Goal: Task Accomplishment & Management: Use online tool/utility

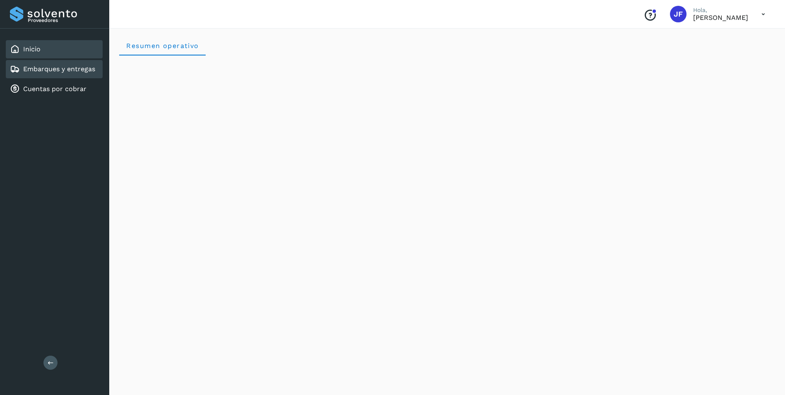
click at [38, 68] on link "Embarques y entregas" at bounding box center [59, 69] width 72 height 8
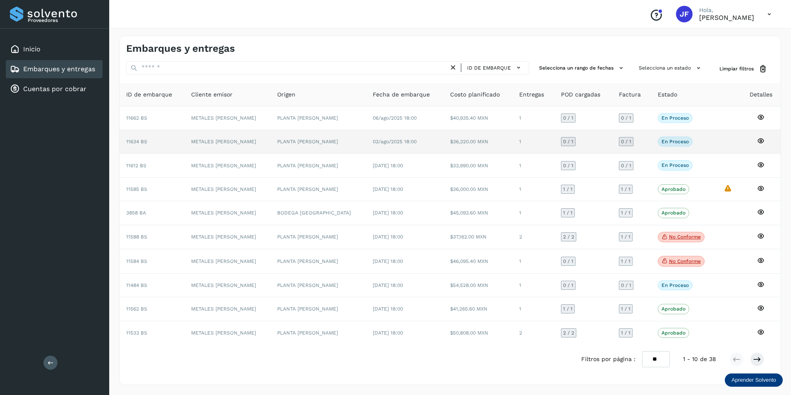
click at [759, 140] on icon at bounding box center [760, 140] width 7 height 7
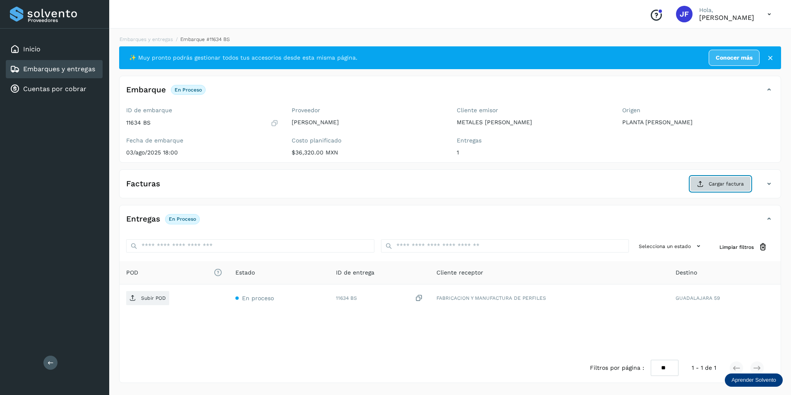
click at [721, 183] on span "Cargar factura" at bounding box center [726, 183] width 35 height 7
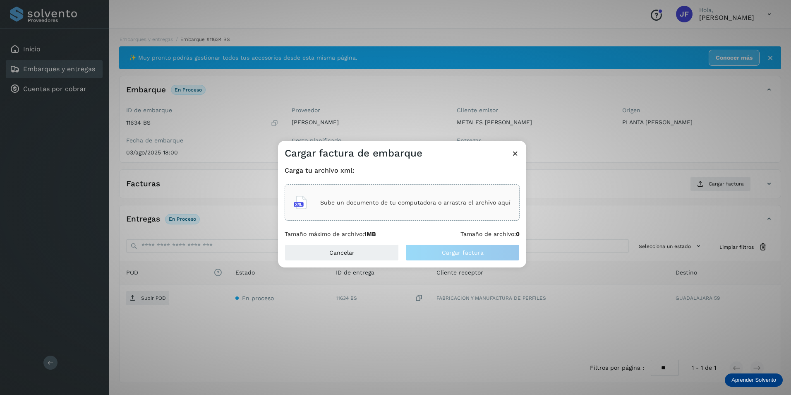
click at [355, 196] on div "Sube un documento de tu computadora o arrastra el archivo aquí" at bounding box center [402, 202] width 217 height 22
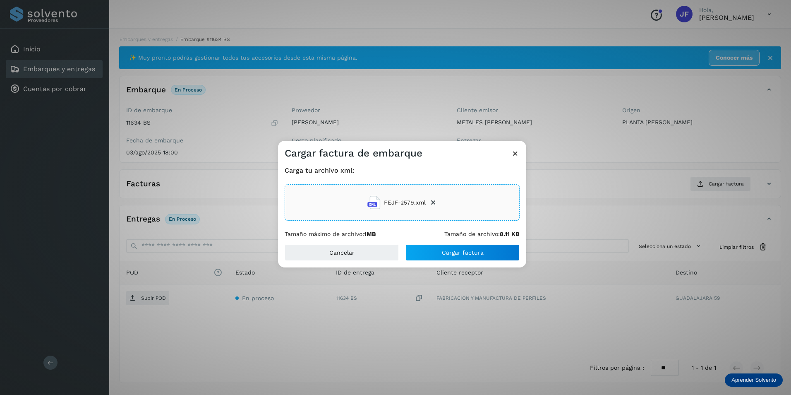
click at [514, 151] on icon at bounding box center [515, 153] width 9 height 9
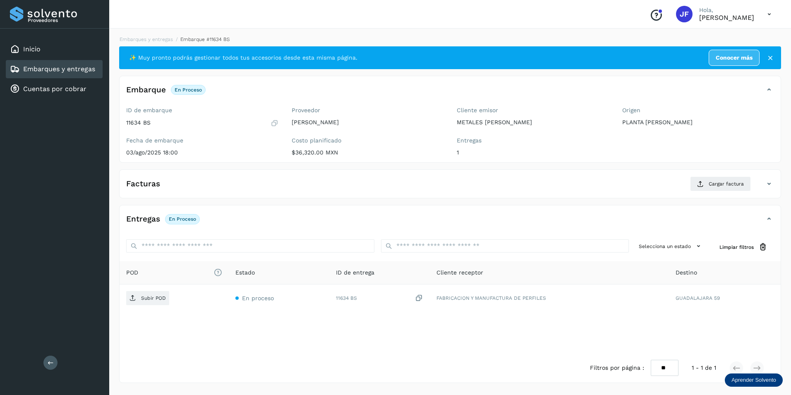
click at [771, 56] on icon at bounding box center [770, 58] width 8 height 8
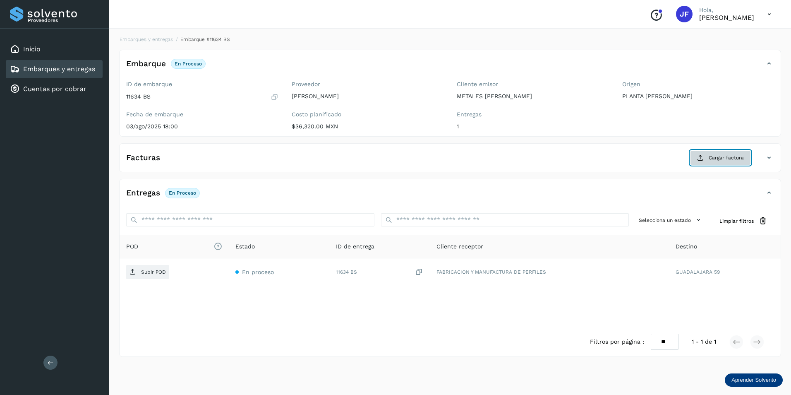
click at [727, 158] on span "Cargar factura" at bounding box center [726, 157] width 35 height 7
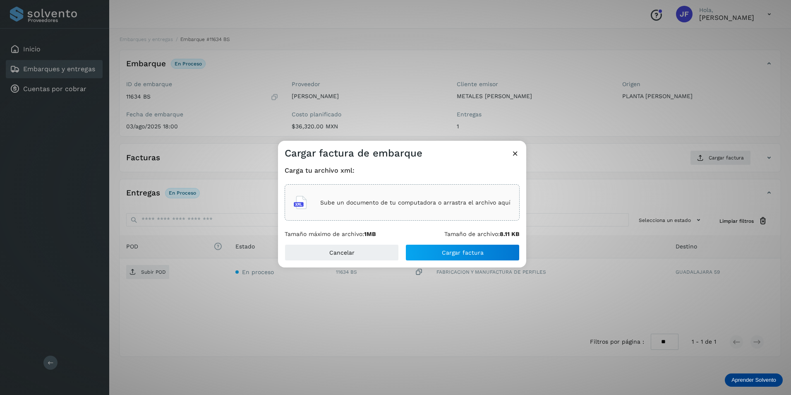
click at [350, 195] on div "Sube un documento de tu computadora o arrastra el archivo aquí" at bounding box center [402, 202] width 217 height 22
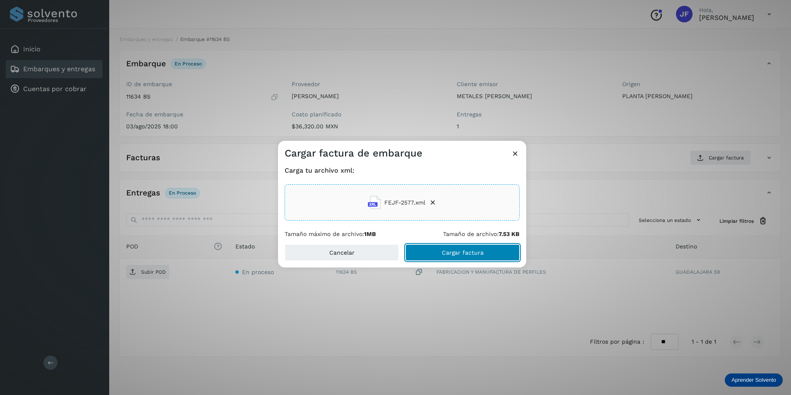
click at [440, 251] on button "Cargar factura" at bounding box center [463, 252] width 114 height 17
click at [216, 314] on div "Cargar factura de embarque Carga tu archivo xml: FEJF-2577.xml Tamaño máximo de…" at bounding box center [395, 197] width 791 height 395
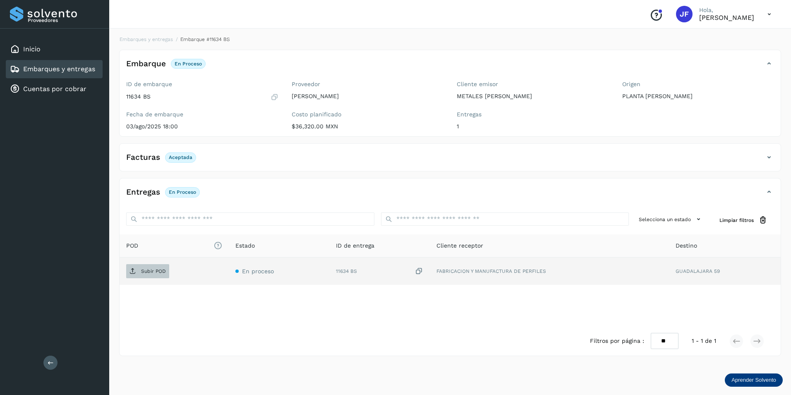
click at [165, 274] on p "Subir POD" at bounding box center [153, 271] width 25 height 6
click at [46, 71] on link "Embarques y entregas" at bounding box center [59, 69] width 72 height 8
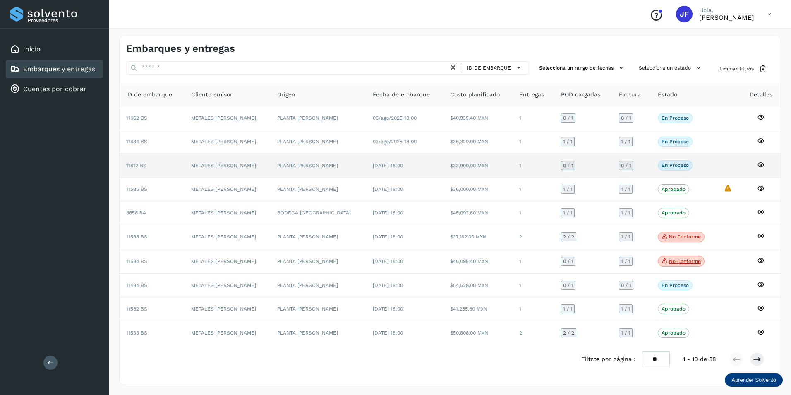
click at [761, 165] on icon at bounding box center [760, 164] width 7 height 7
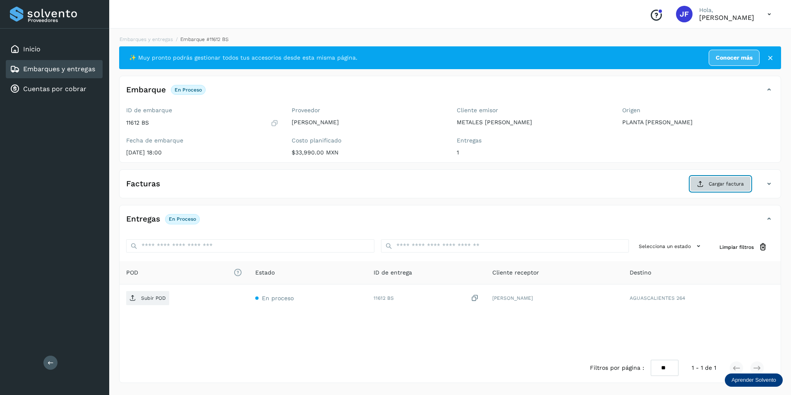
click at [735, 188] on button "Cargar factura" at bounding box center [720, 183] width 61 height 15
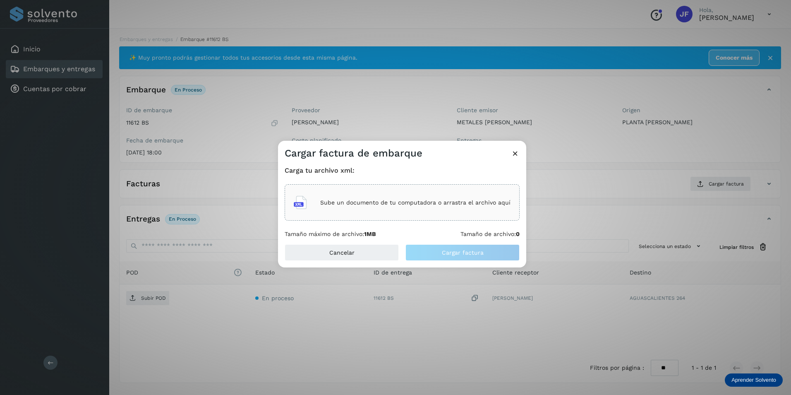
click at [344, 205] on p "Sube un documento de tu computadora o arrastra el archivo aquí" at bounding box center [415, 202] width 190 height 7
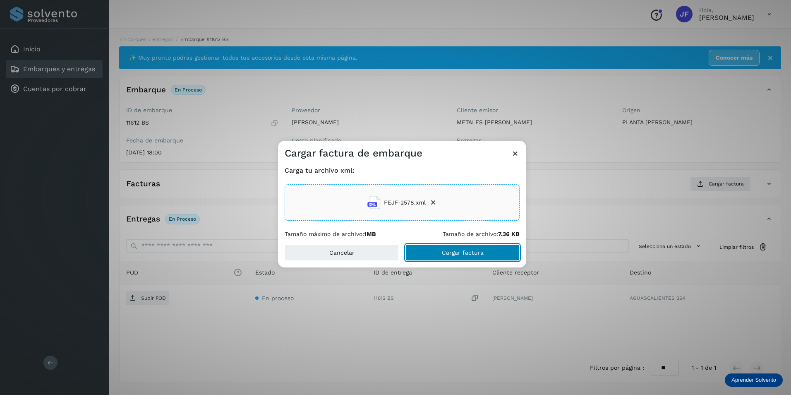
click at [490, 259] on button "Cargar factura" at bounding box center [463, 252] width 114 height 17
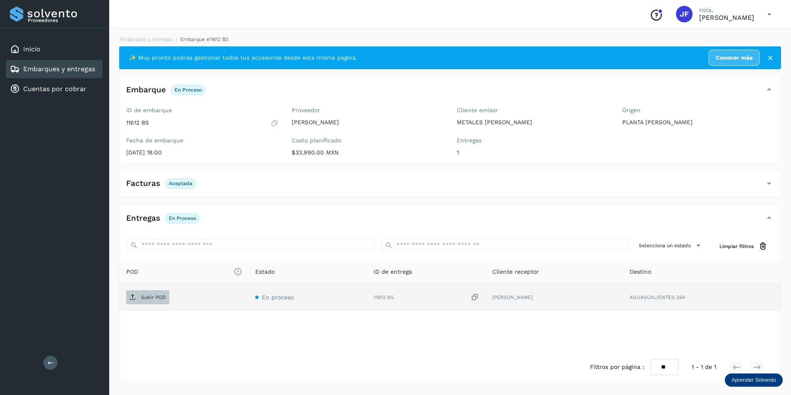
click at [154, 297] on p "Subir POD" at bounding box center [153, 297] width 25 height 6
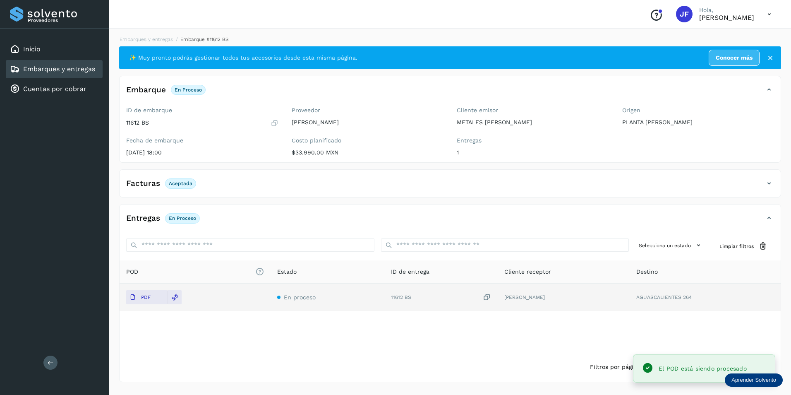
click at [47, 67] on link "Embarques y entregas" at bounding box center [59, 69] width 72 height 8
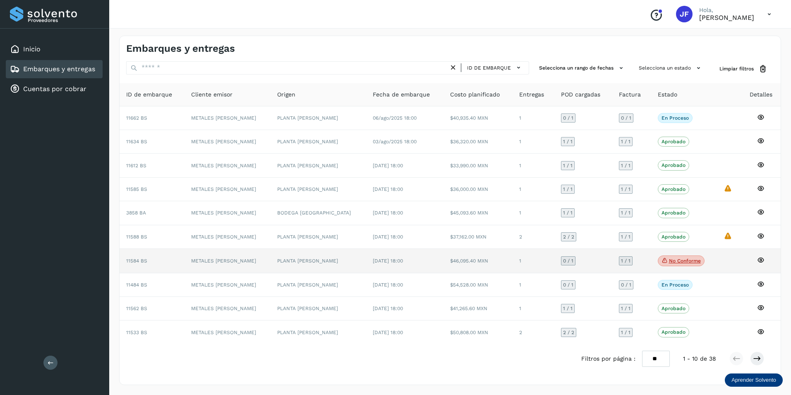
click at [758, 258] on icon at bounding box center [760, 259] width 7 height 7
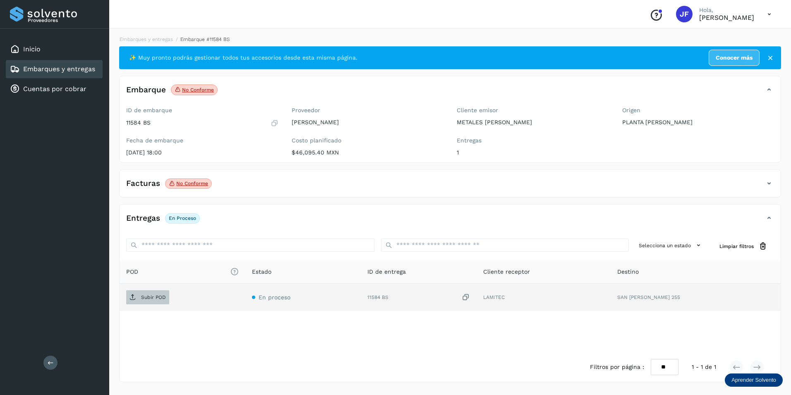
click at [154, 296] on p "Subir POD" at bounding box center [153, 297] width 25 height 6
click at [156, 297] on p "Subir POD" at bounding box center [153, 297] width 25 height 6
click at [765, 17] on icon at bounding box center [769, 14] width 17 height 17
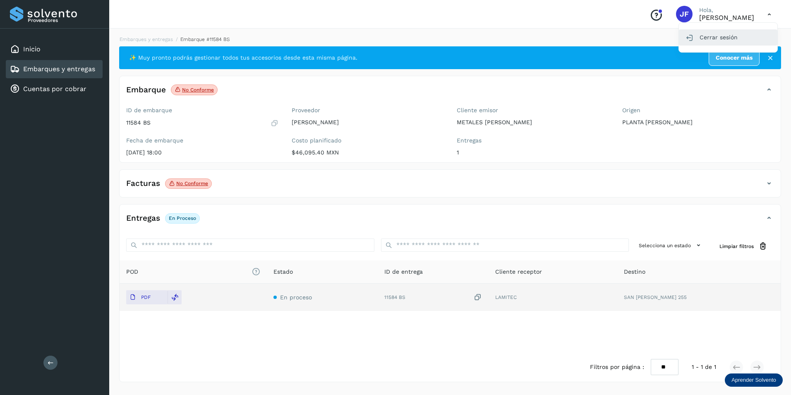
click at [717, 40] on div "Cerrar sesión" at bounding box center [728, 37] width 98 height 16
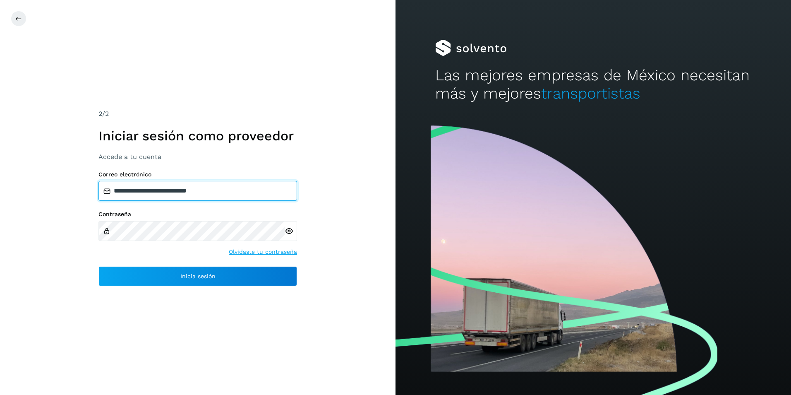
click at [241, 192] on input "**********" at bounding box center [197, 191] width 199 height 20
type input "**********"
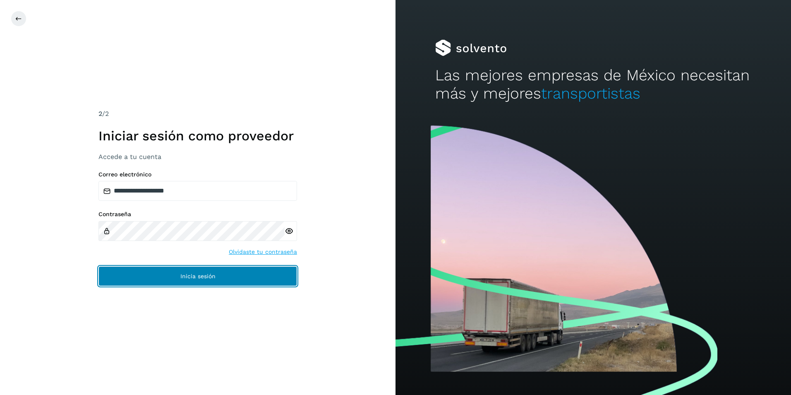
click at [159, 276] on button "Inicia sesión" at bounding box center [197, 276] width 199 height 20
